Goal: Task Accomplishment & Management: Complete application form

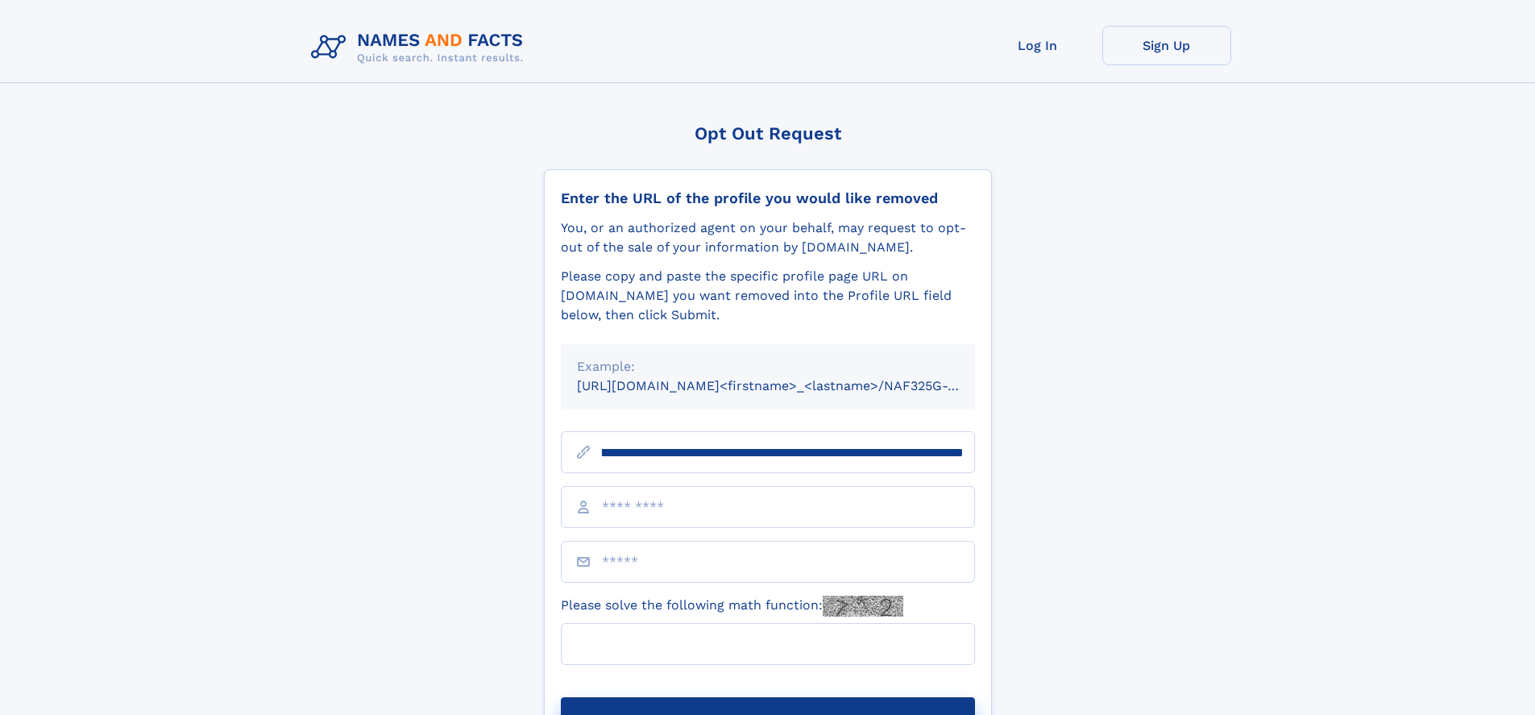
scroll to position [0, 203]
type input "**********"
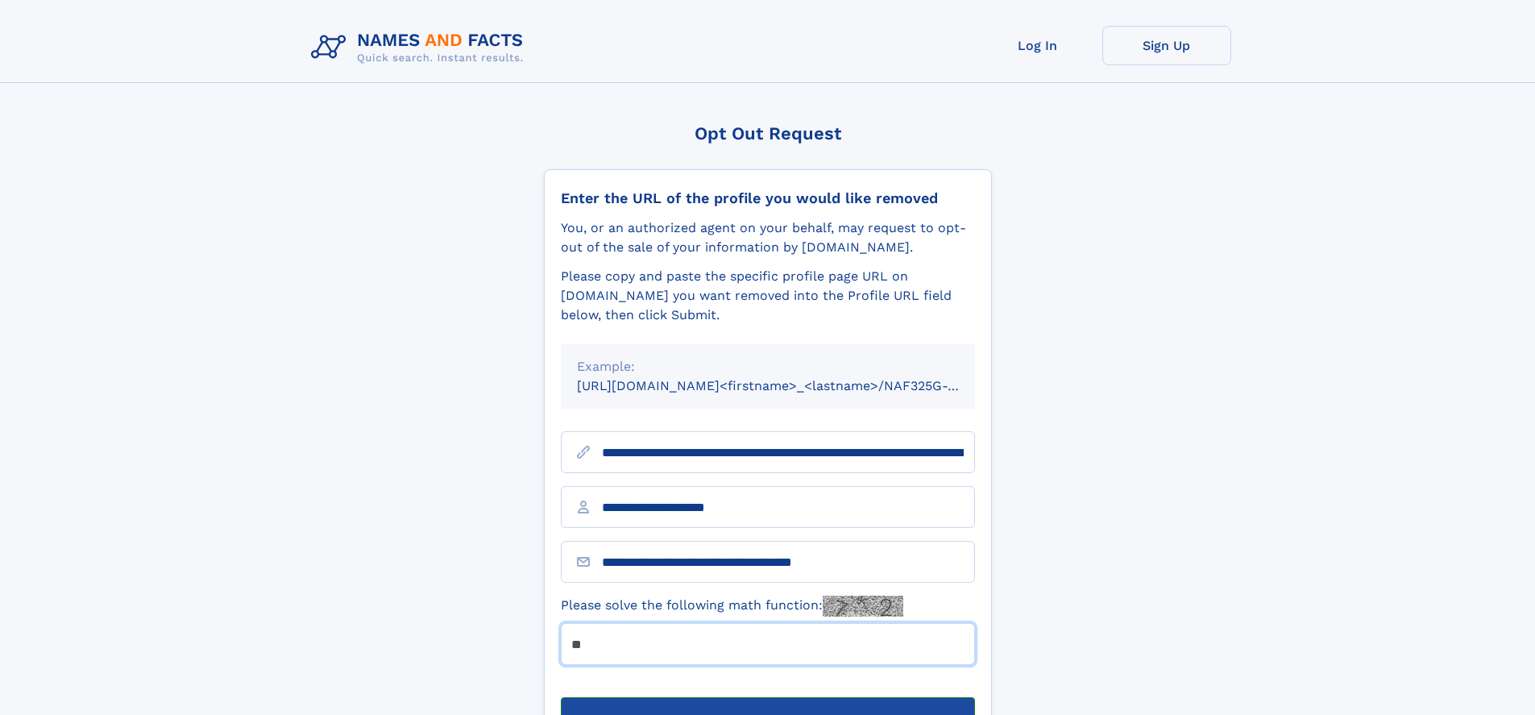
type input "**"
click at [767, 697] on button "Submit Opt Out Request" at bounding box center [768, 723] width 414 height 52
